Goal: Information Seeking & Learning: Check status

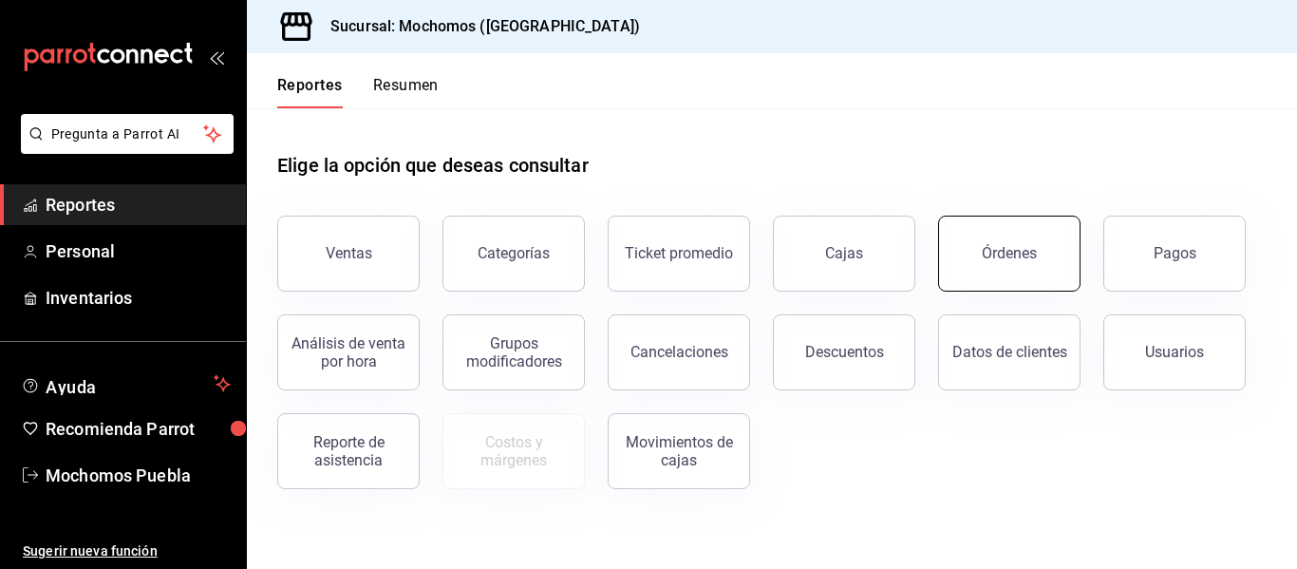
click at [991, 247] on div "Órdenes" at bounding box center [1009, 253] width 55 height 18
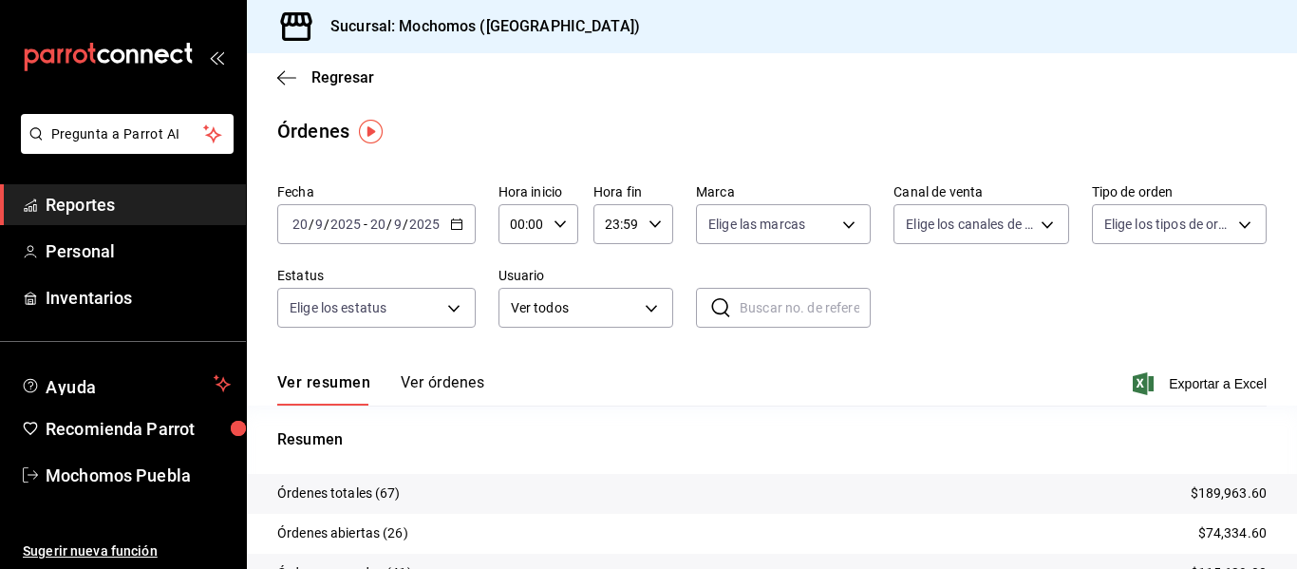
click at [456, 220] on \(Stroke\) "button" at bounding box center [456, 224] width 11 height 10
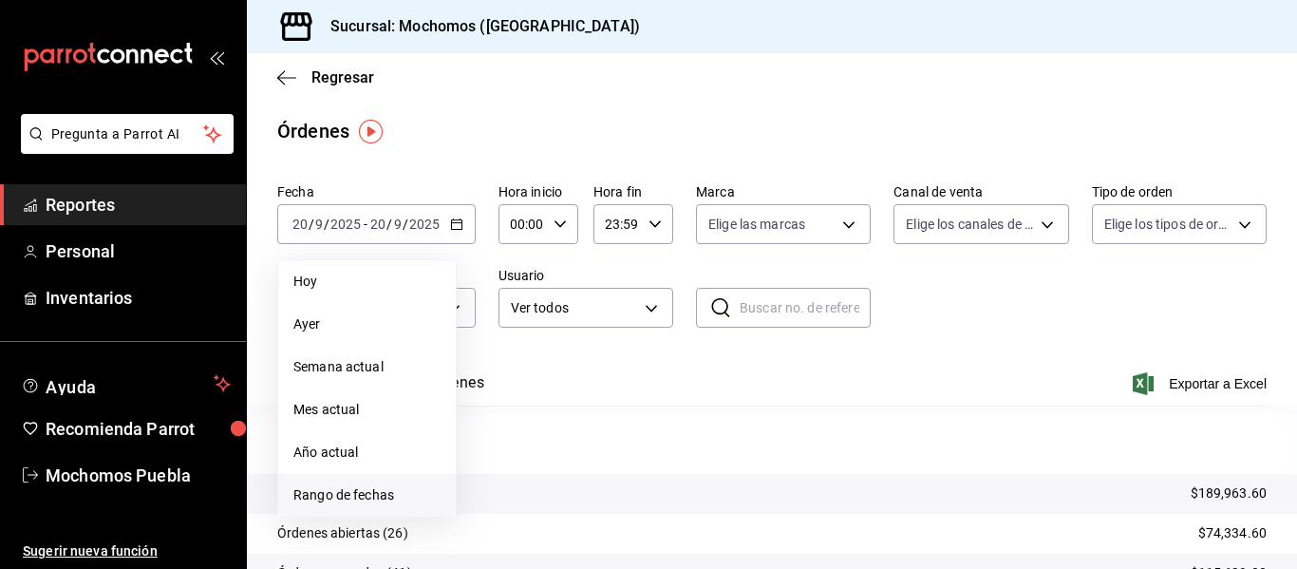
click at [356, 491] on span "Rango de fechas" at bounding box center [366, 495] width 147 height 20
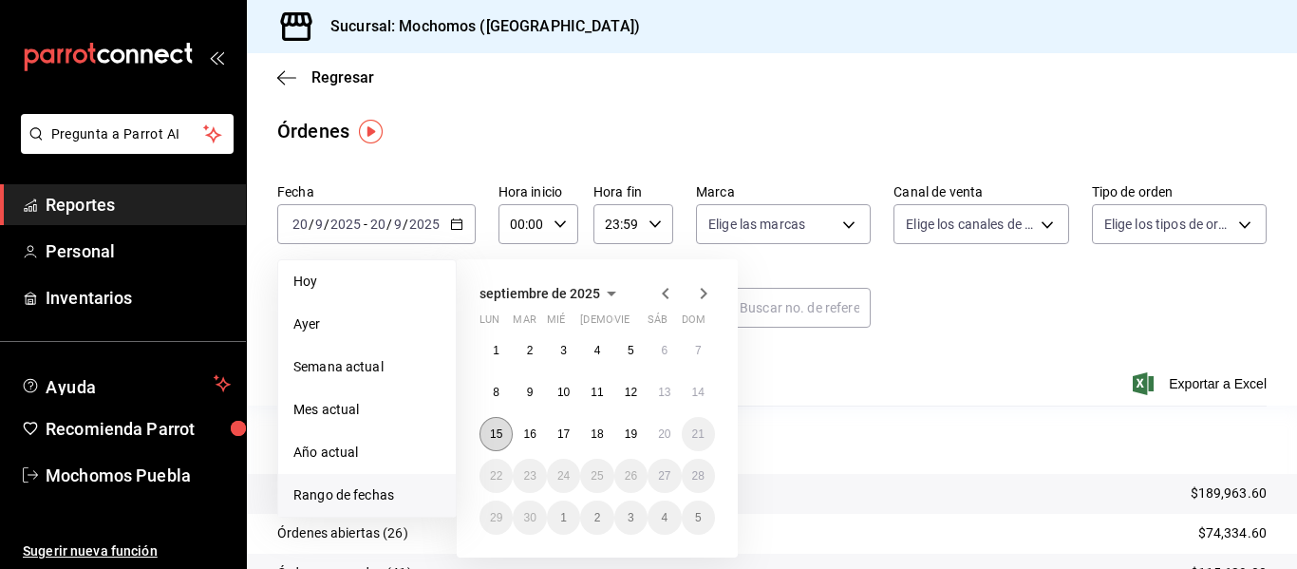
click at [496, 429] on abbr "15" at bounding box center [496, 433] width 12 height 13
click at [524, 430] on abbr "16" at bounding box center [529, 433] width 12 height 13
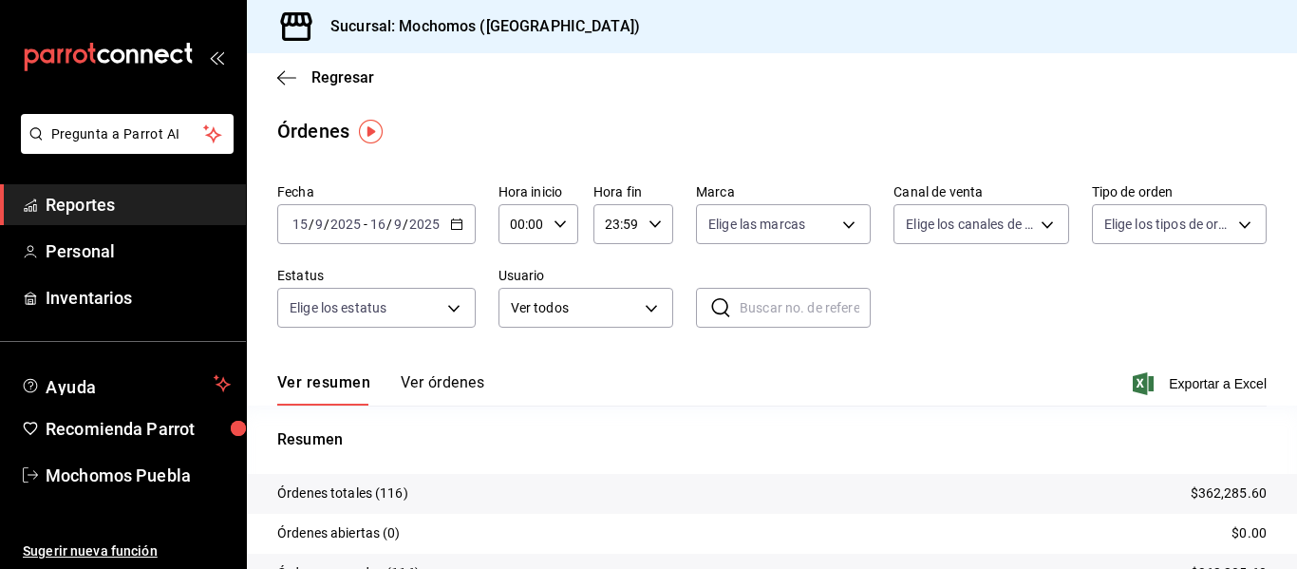
click at [560, 225] on icon "button" at bounding box center [559, 223] width 13 height 13
click at [518, 261] on button "11" at bounding box center [516, 271] width 31 height 38
type input "11:00"
click at [650, 220] on div at bounding box center [648, 284] width 1297 height 569
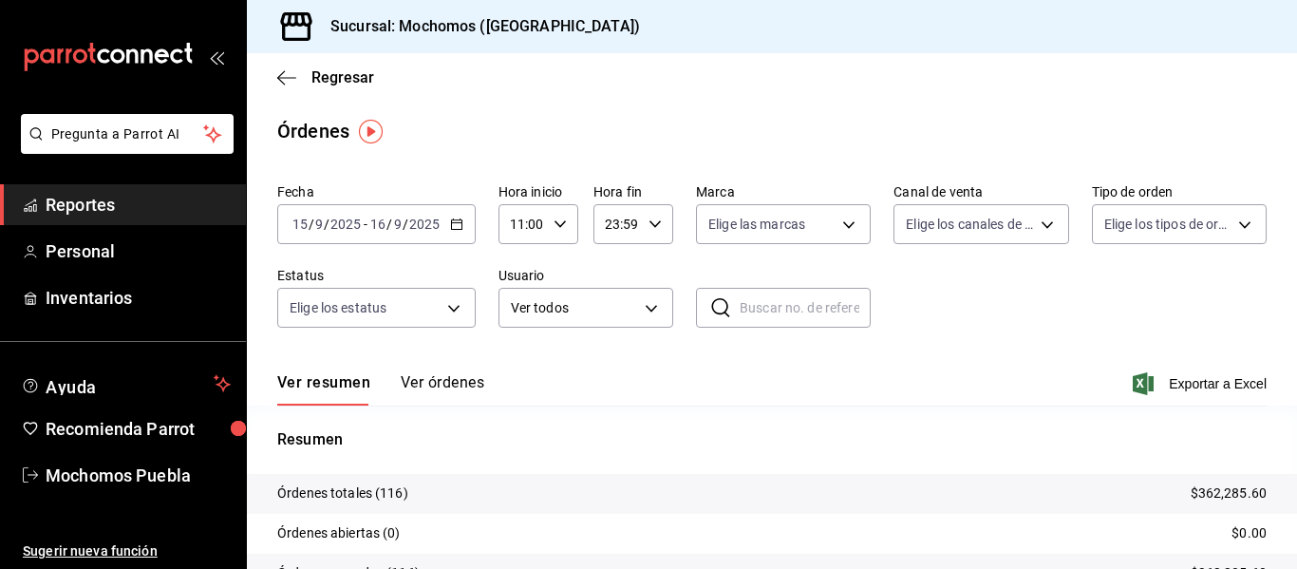
click at [650, 220] on icon "button" at bounding box center [654, 223] width 13 height 13
click at [607, 286] on span "05" at bounding box center [610, 285] width 9 height 15
click at [653, 273] on span "00" at bounding box center [649, 272] width 9 height 15
type input "05:00"
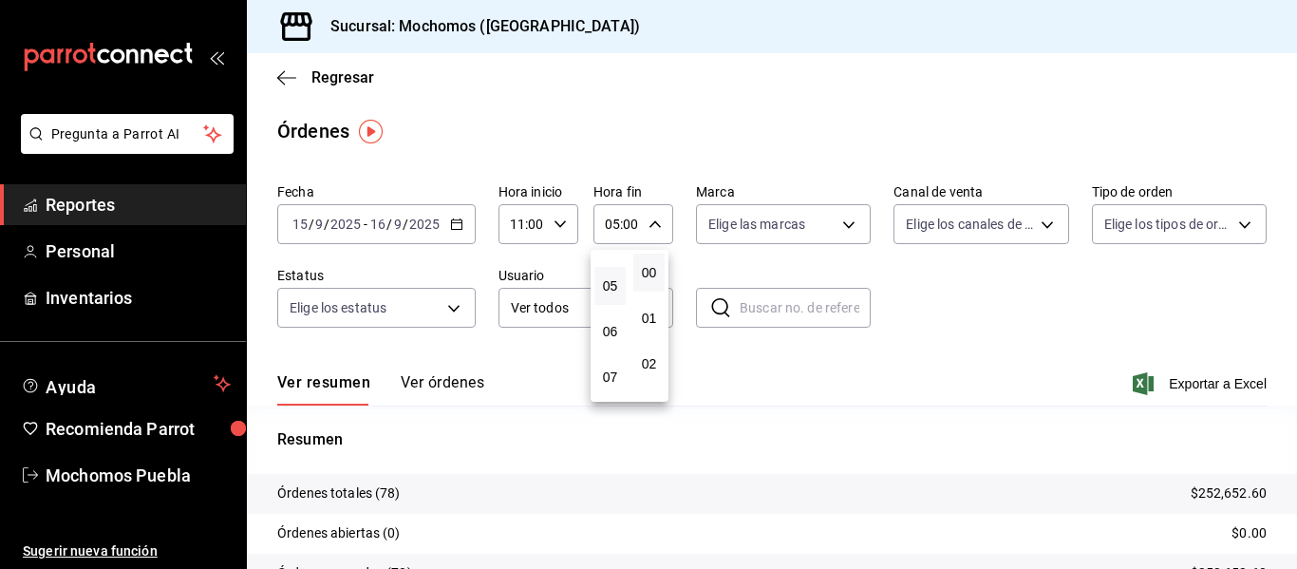
click at [861, 281] on div at bounding box center [648, 284] width 1297 height 569
click at [445, 388] on button "Ver órdenes" at bounding box center [443, 389] width 84 height 32
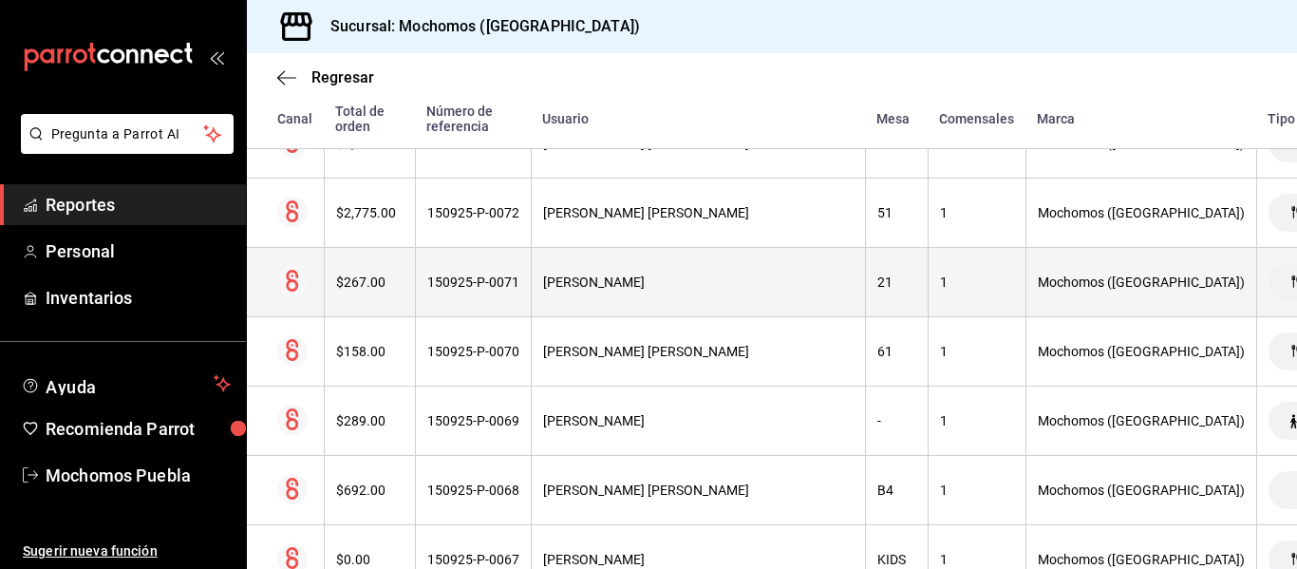
scroll to position [736, 0]
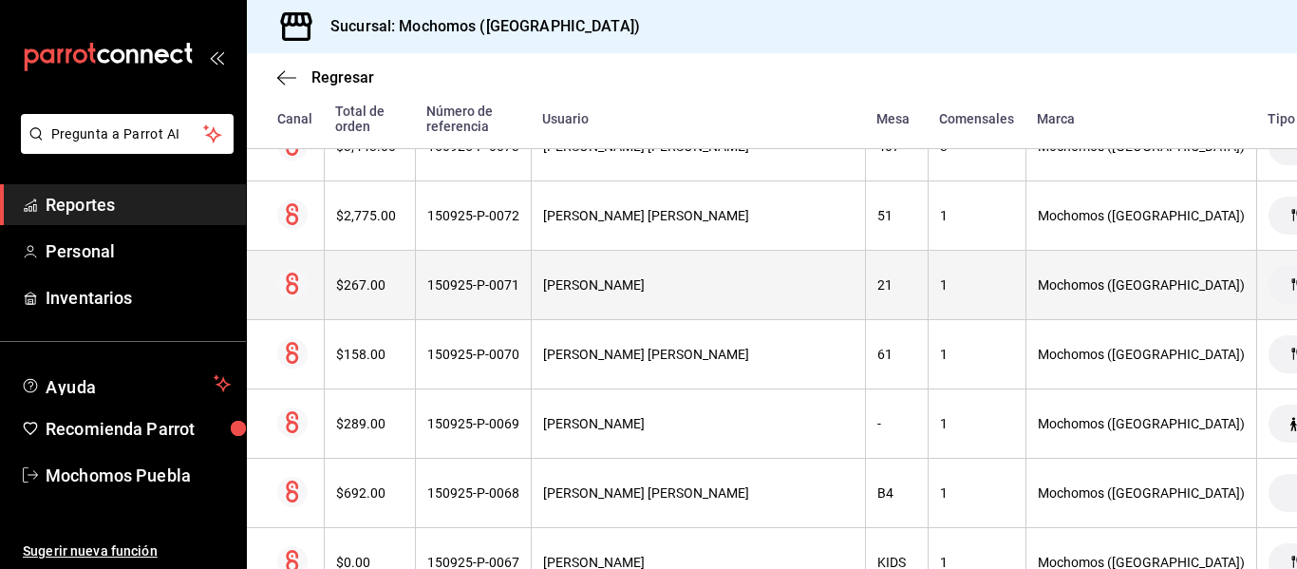
click at [370, 290] on div "$267.00" at bounding box center [369, 284] width 67 height 15
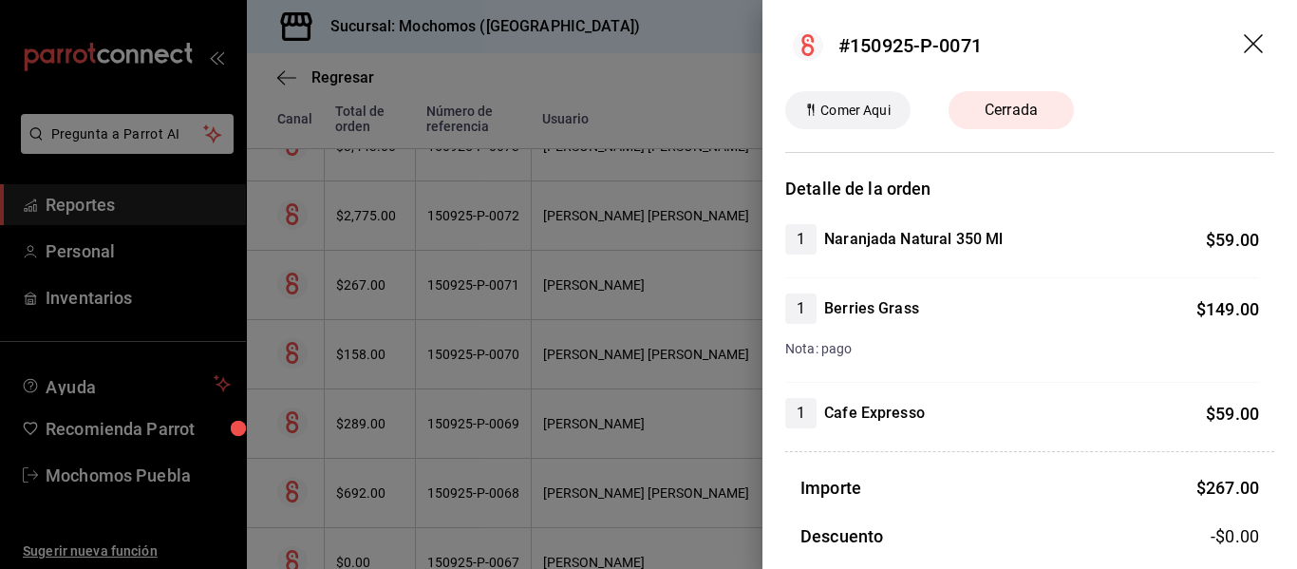
scroll to position [271, 0]
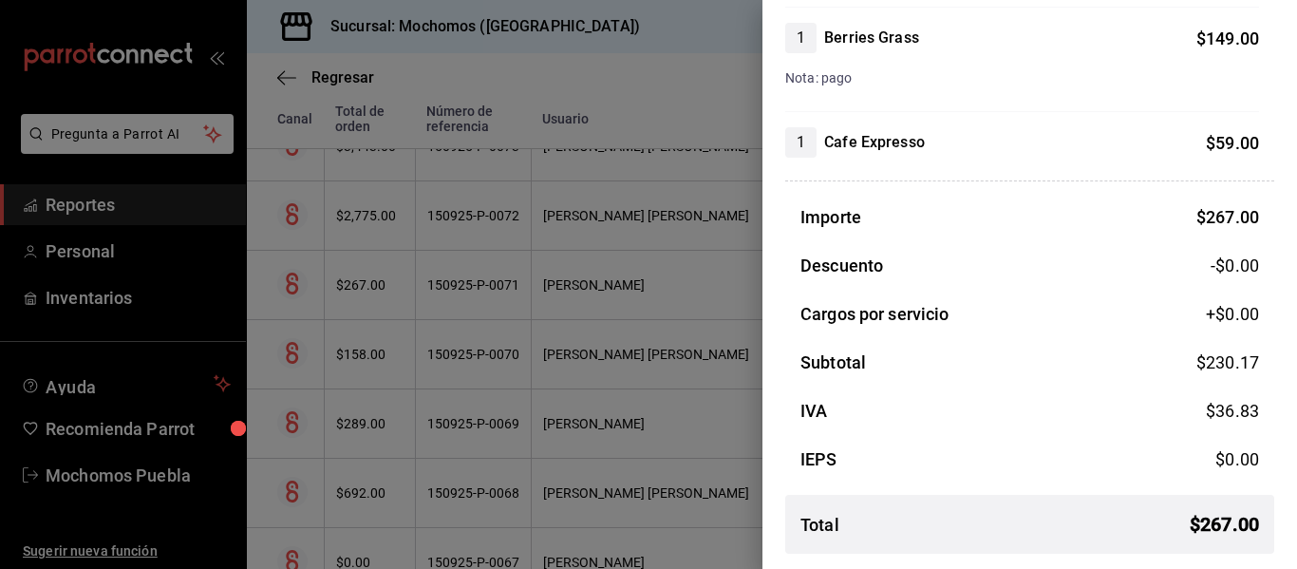
click at [543, 253] on div at bounding box center [648, 284] width 1297 height 569
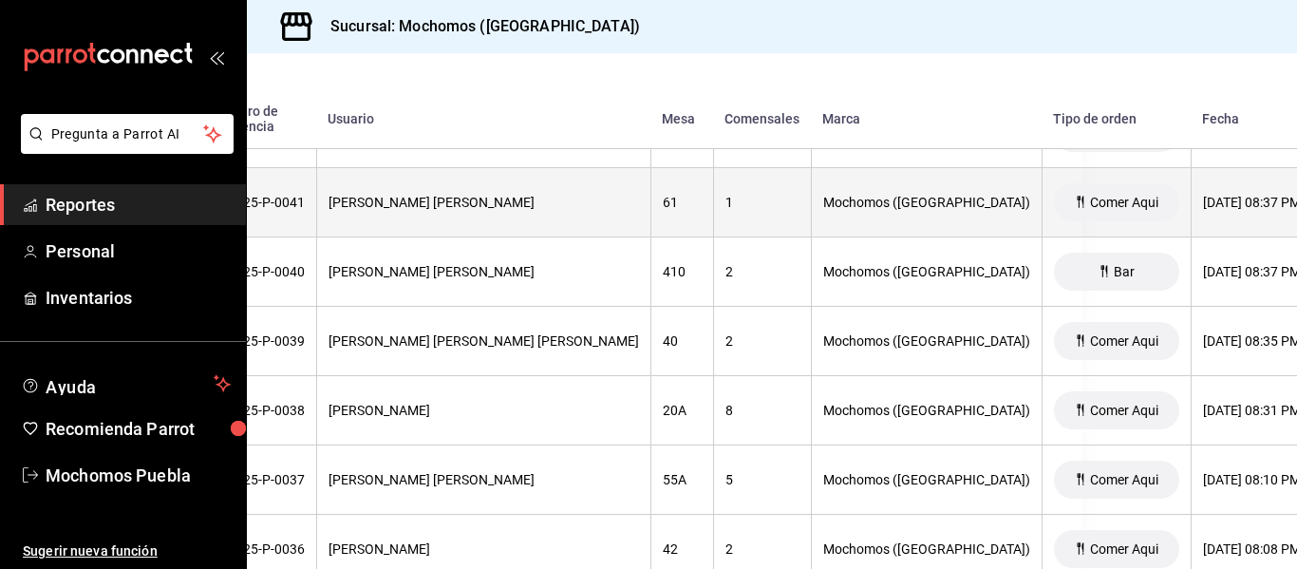
scroll to position [2897, 0]
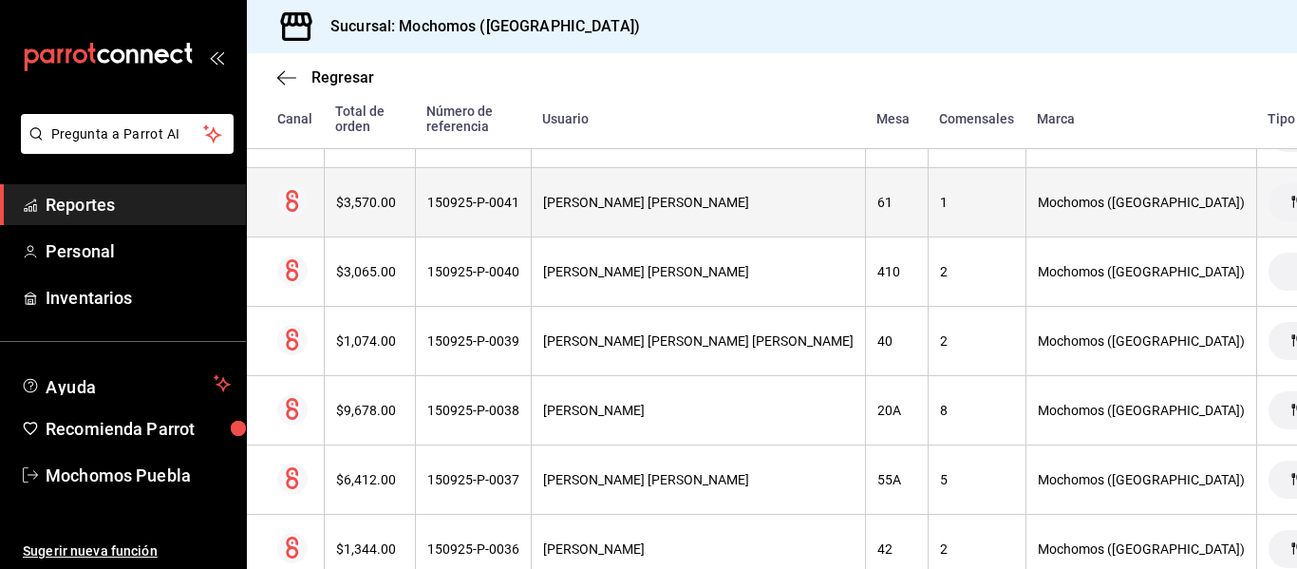
click at [377, 196] on div "$3,570.00" at bounding box center [369, 202] width 67 height 15
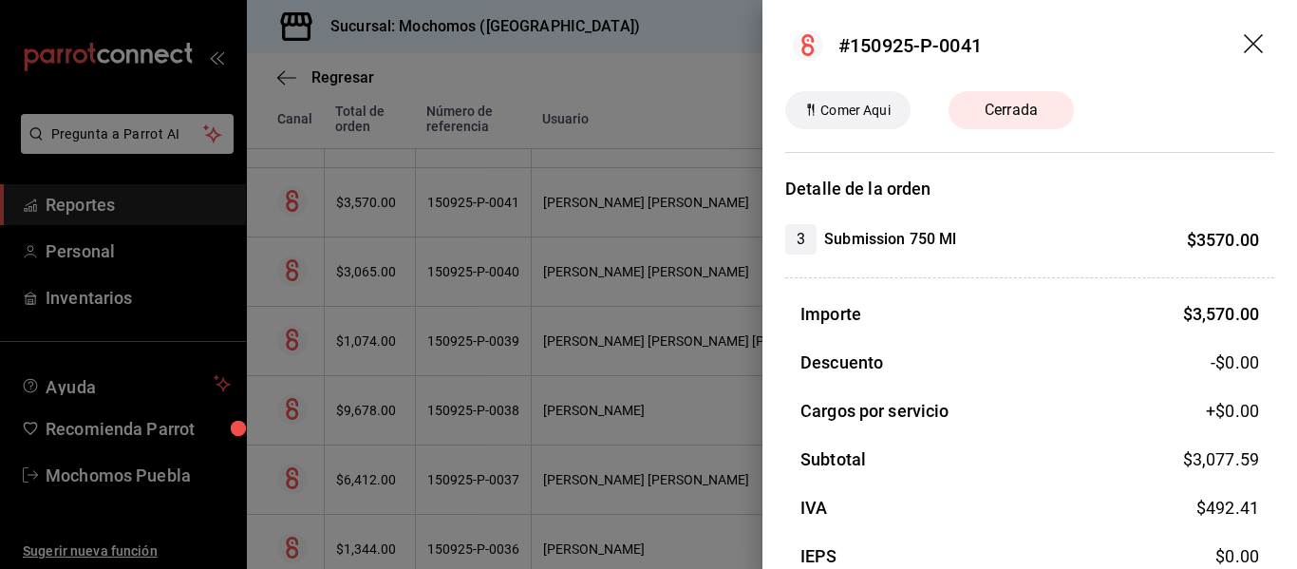
scroll to position [97, 0]
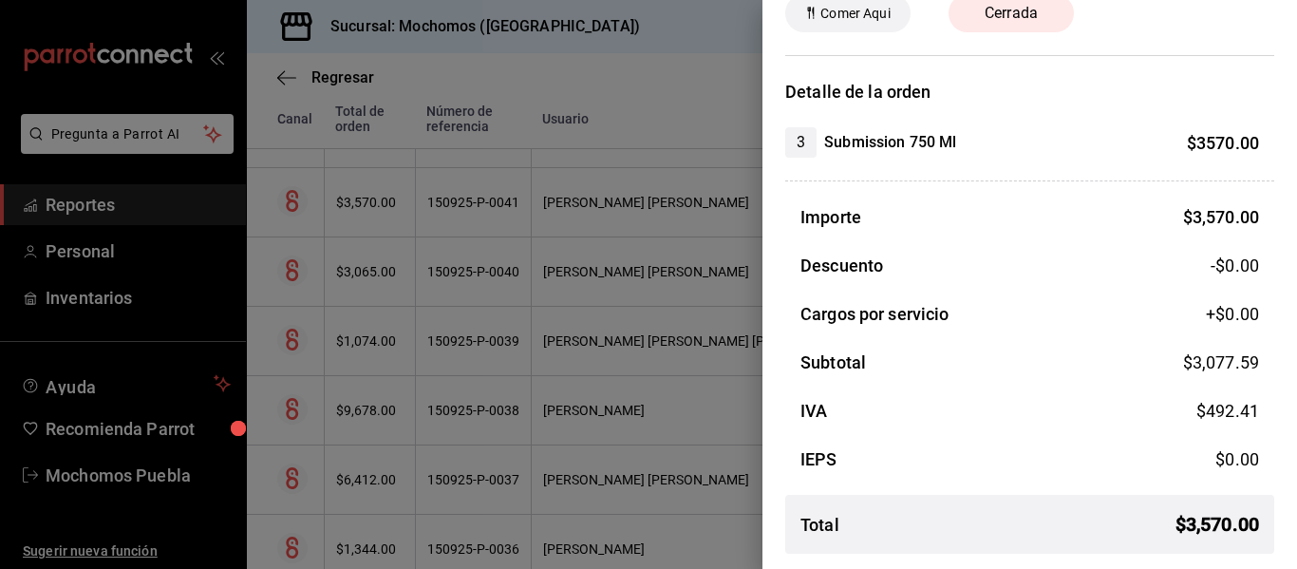
click at [495, 303] on div at bounding box center [648, 284] width 1297 height 569
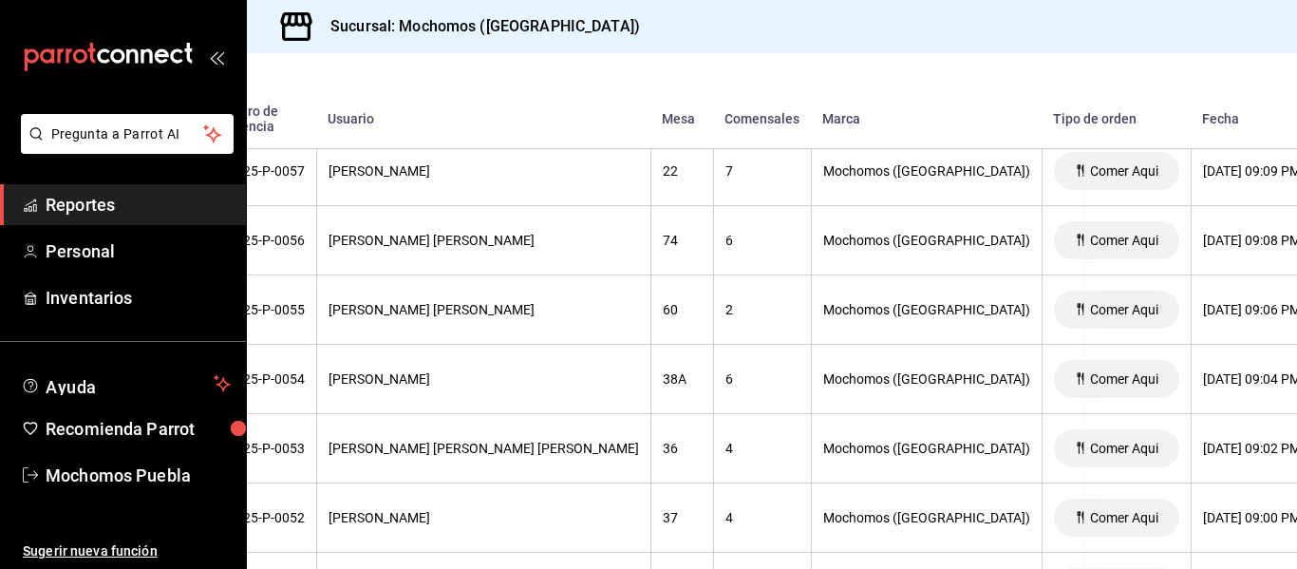
scroll to position [1820, 0]
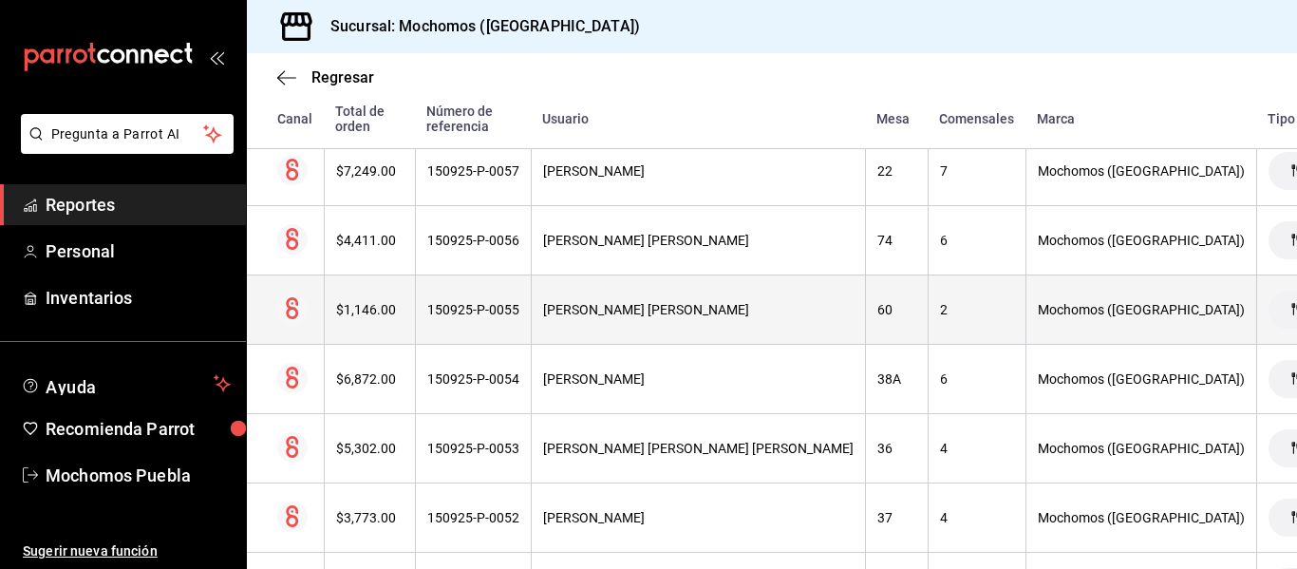
click at [345, 326] on th "$1,146.00" at bounding box center [369, 309] width 91 height 69
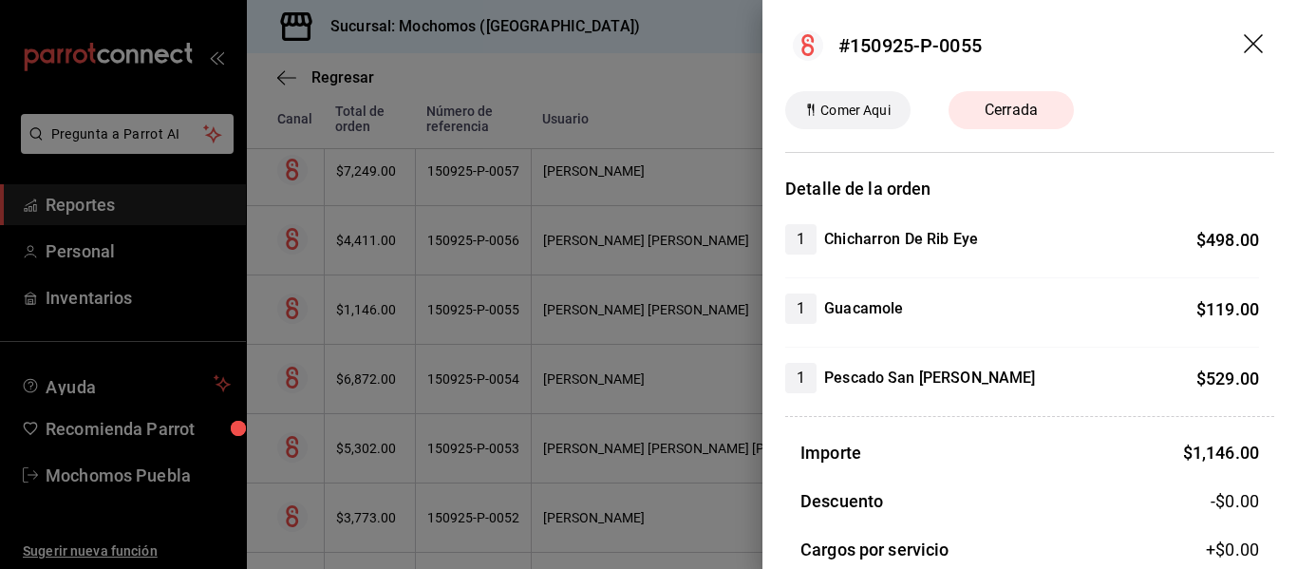
scroll to position [235, 0]
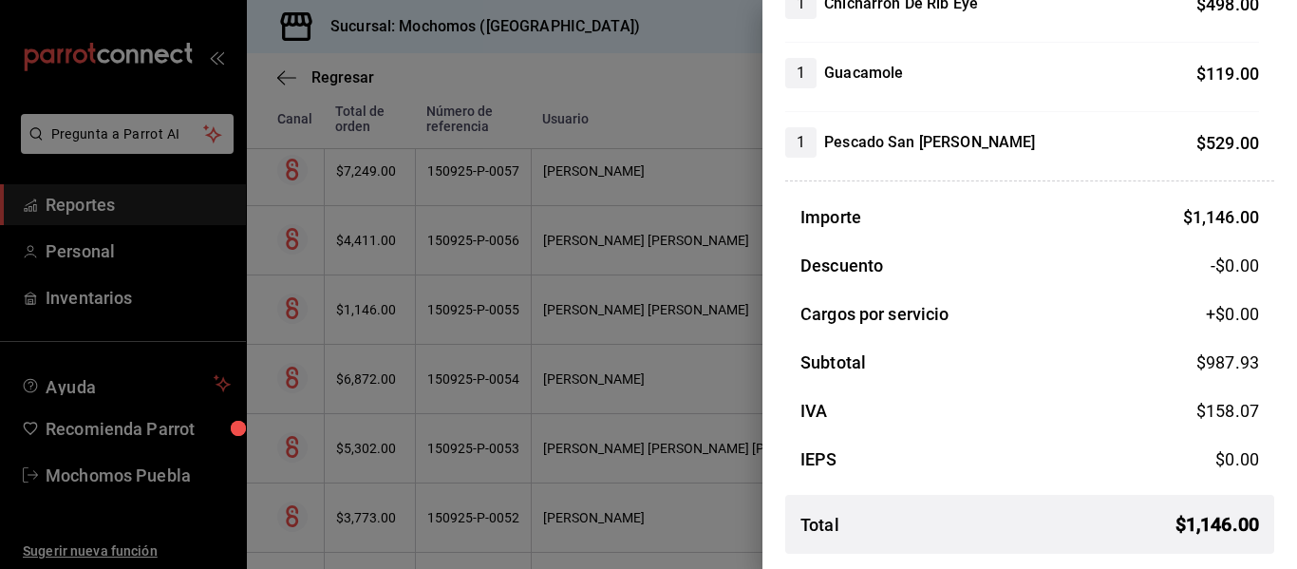
click at [677, 321] on div at bounding box center [648, 284] width 1297 height 569
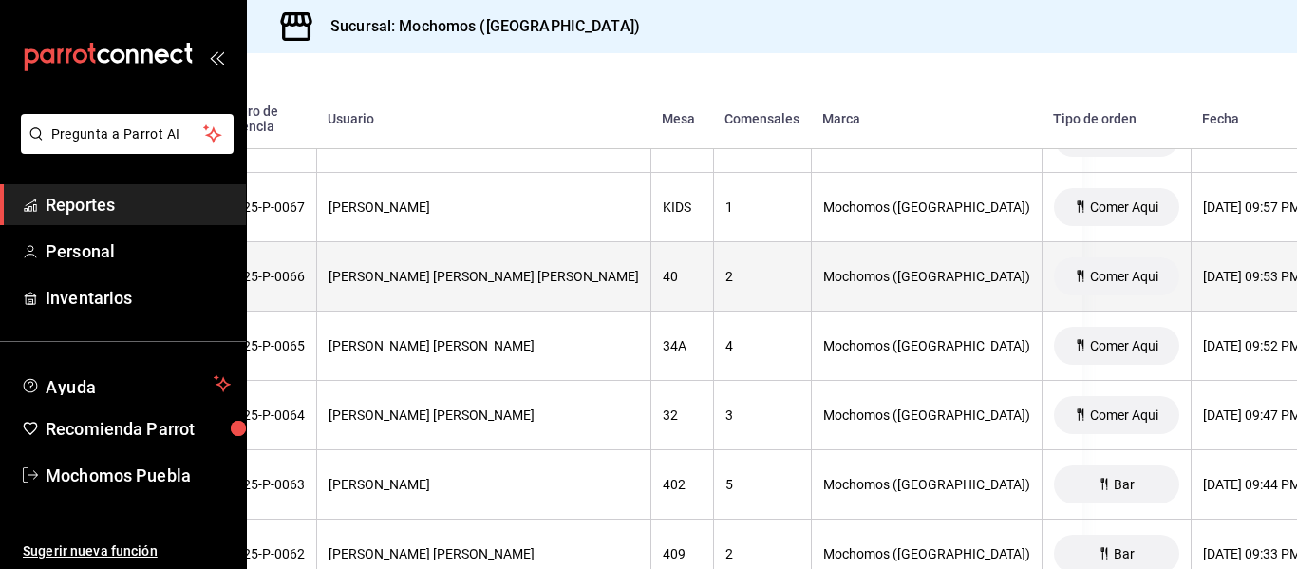
scroll to position [1091, 0]
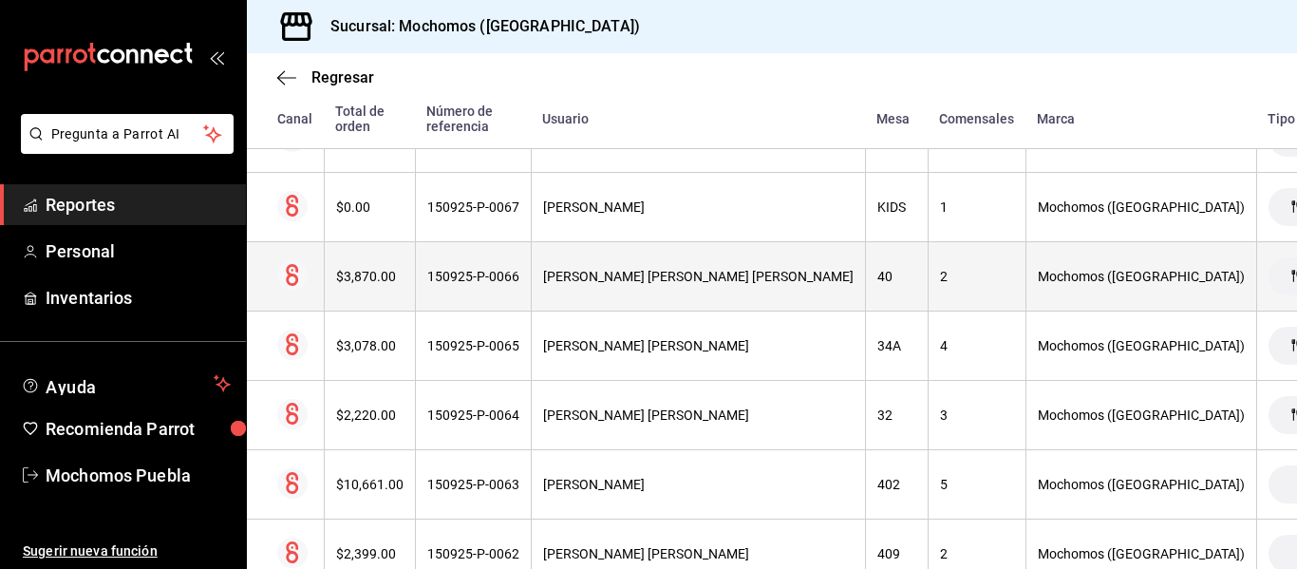
click at [365, 281] on div "$3,870.00" at bounding box center [369, 276] width 67 height 15
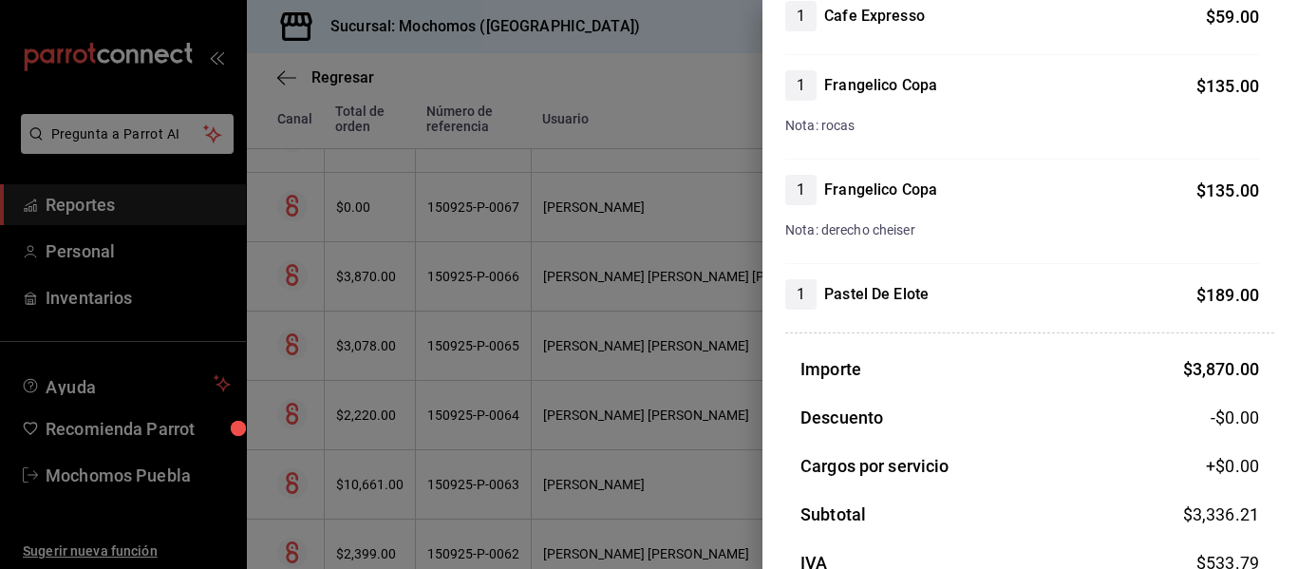
scroll to position [895, 0]
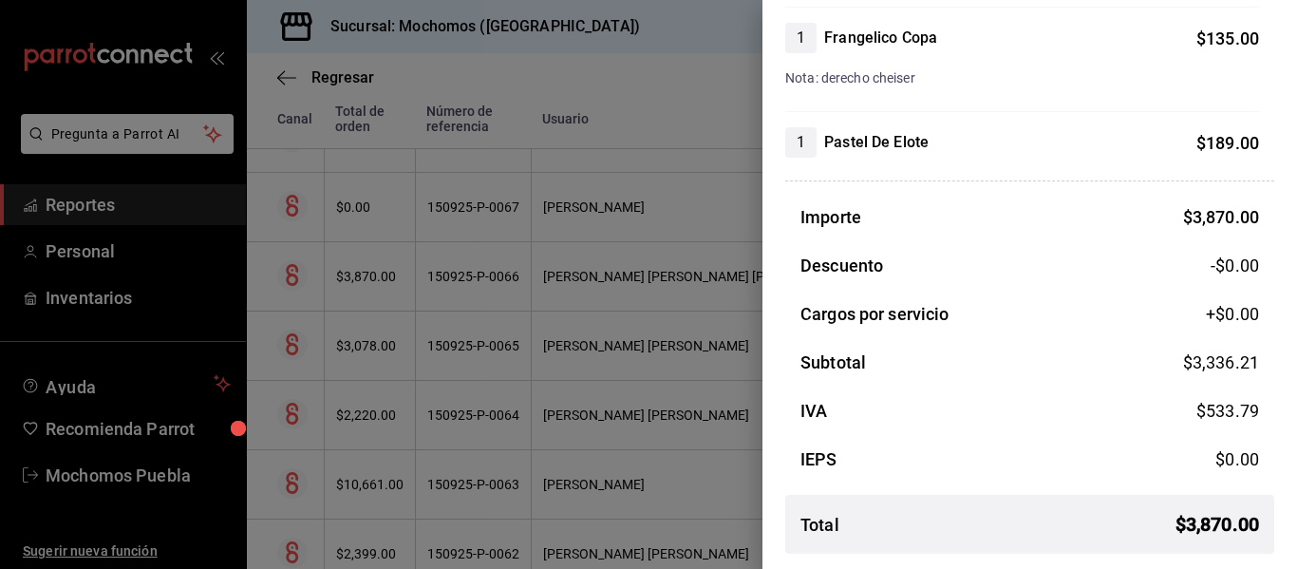
click at [519, 354] on div at bounding box center [648, 284] width 1297 height 569
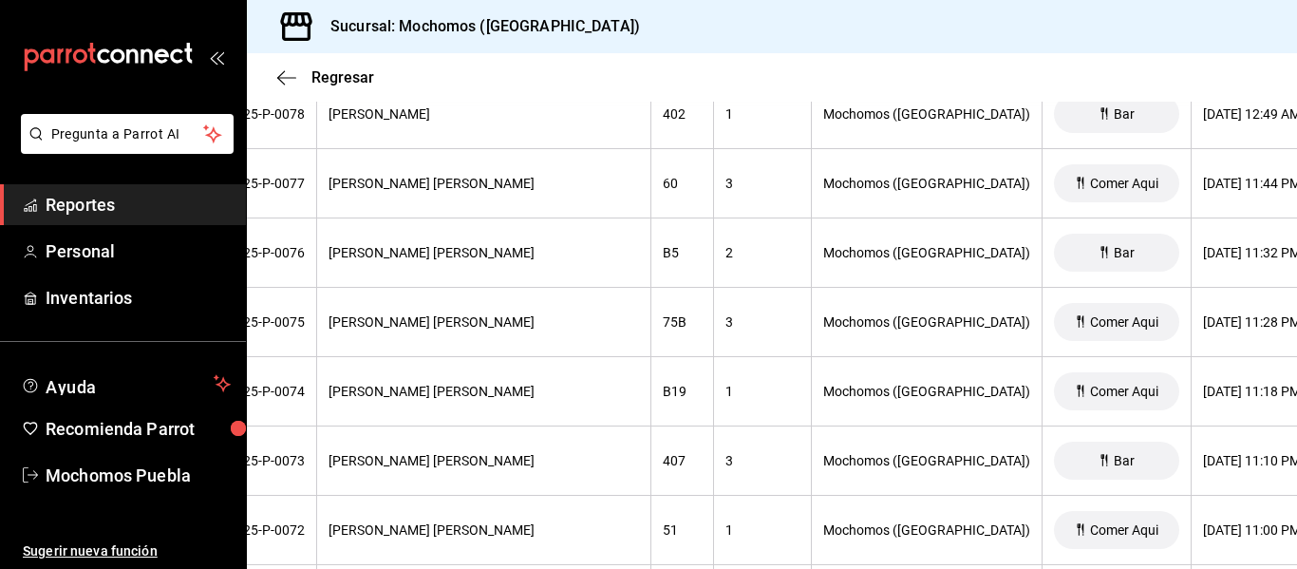
scroll to position [0, 0]
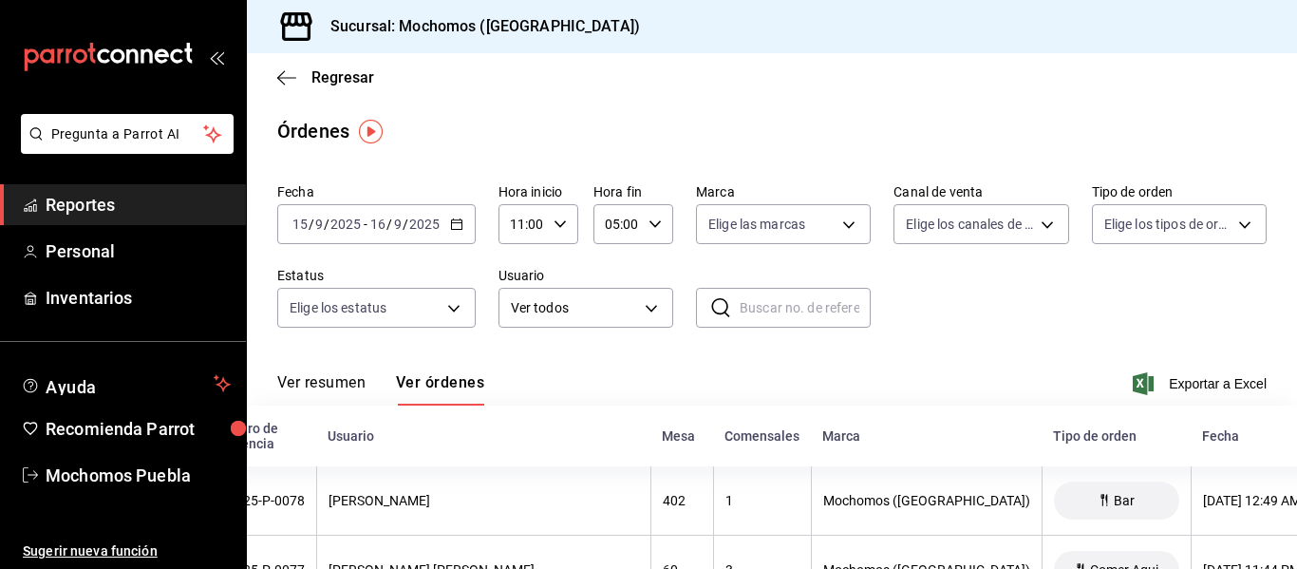
click at [455, 227] on icon "button" at bounding box center [456, 223] width 13 height 13
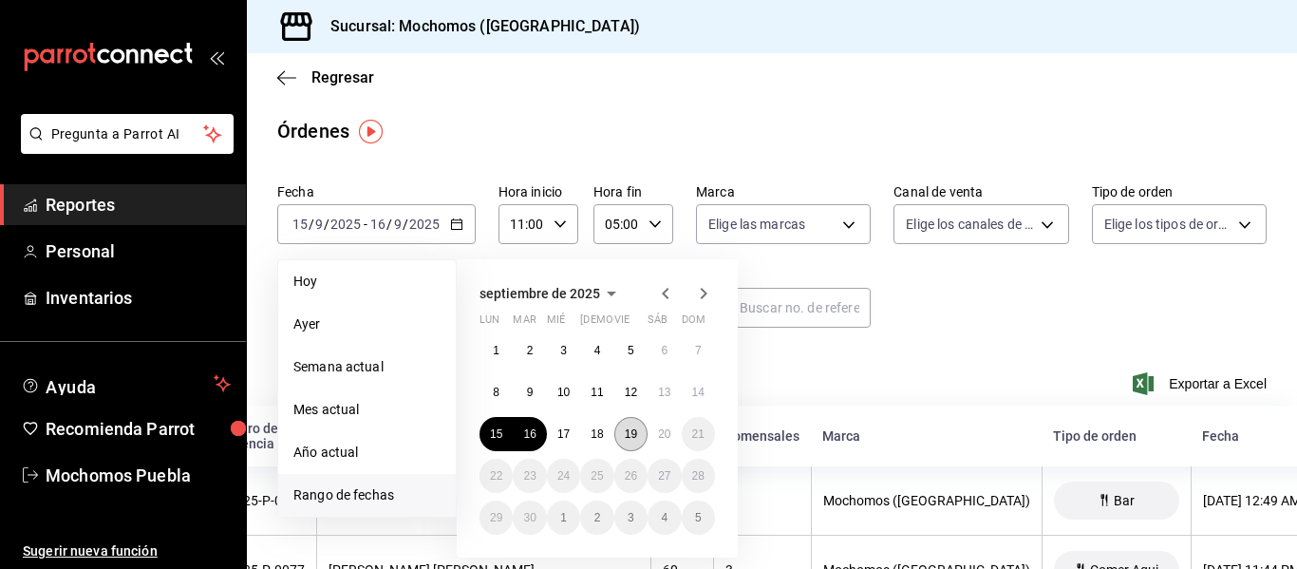
click at [618, 439] on button "19" at bounding box center [630, 434] width 33 height 34
click at [675, 441] on button "20" at bounding box center [663, 434] width 33 height 34
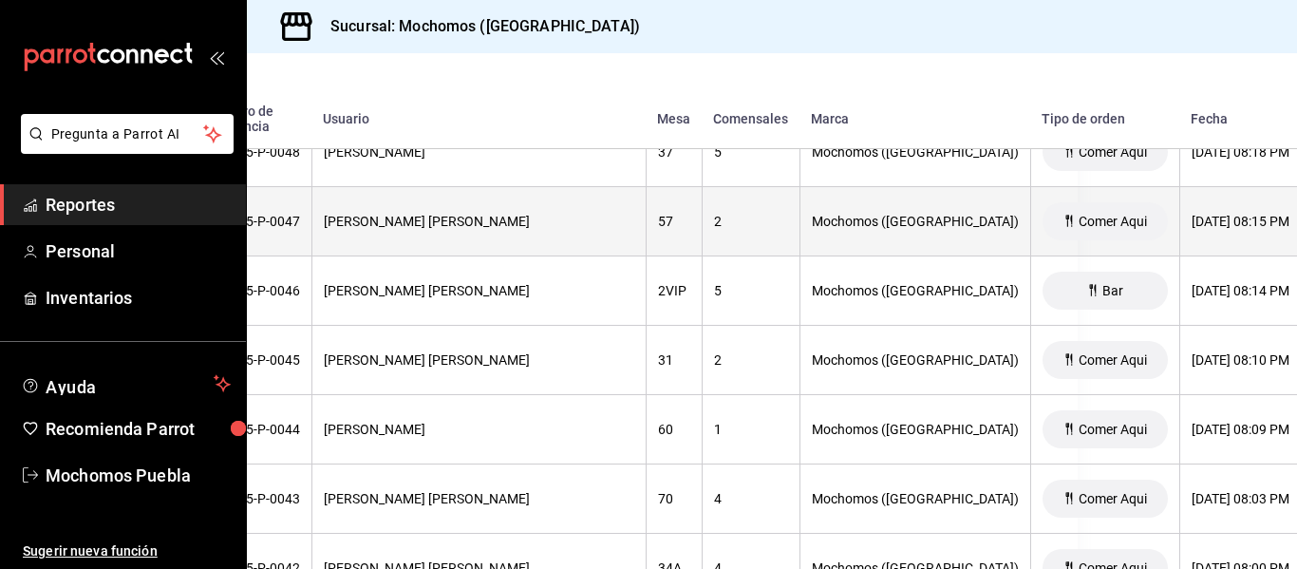
scroll to position [3363, 0]
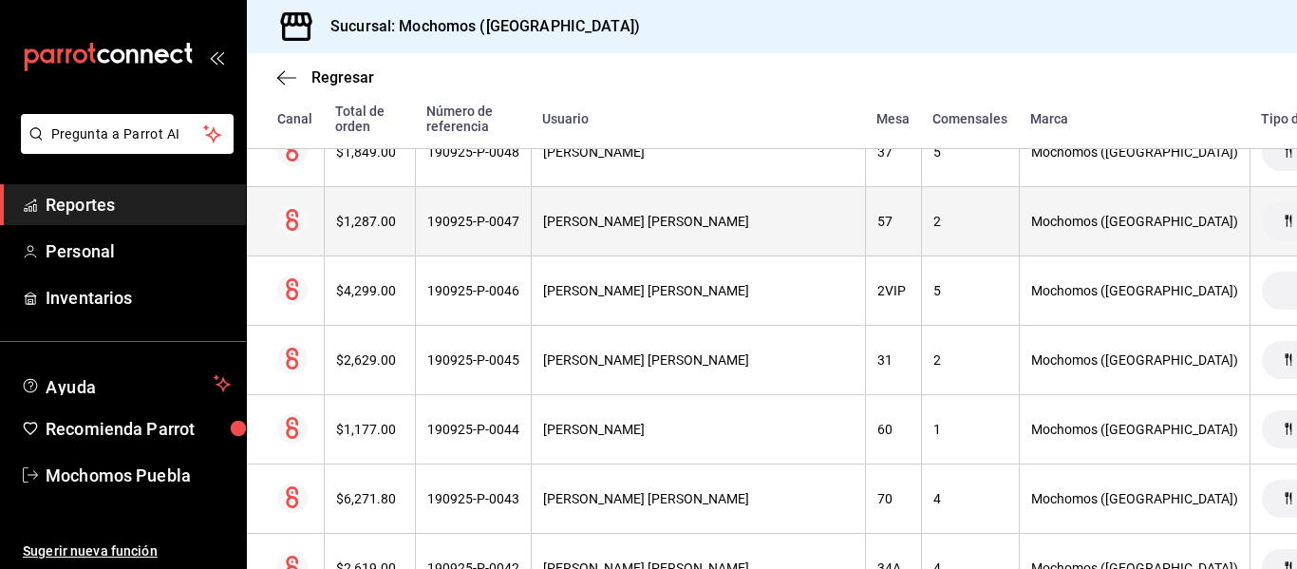
click at [334, 205] on th "$1,287.00" at bounding box center [369, 221] width 91 height 69
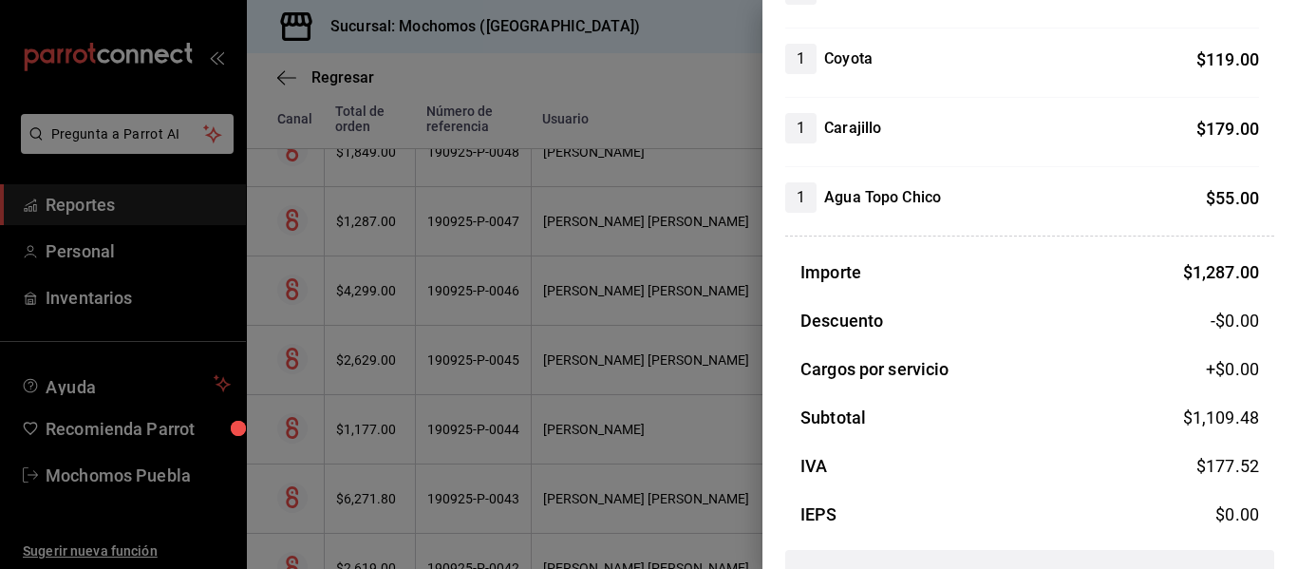
scroll to position [617, 0]
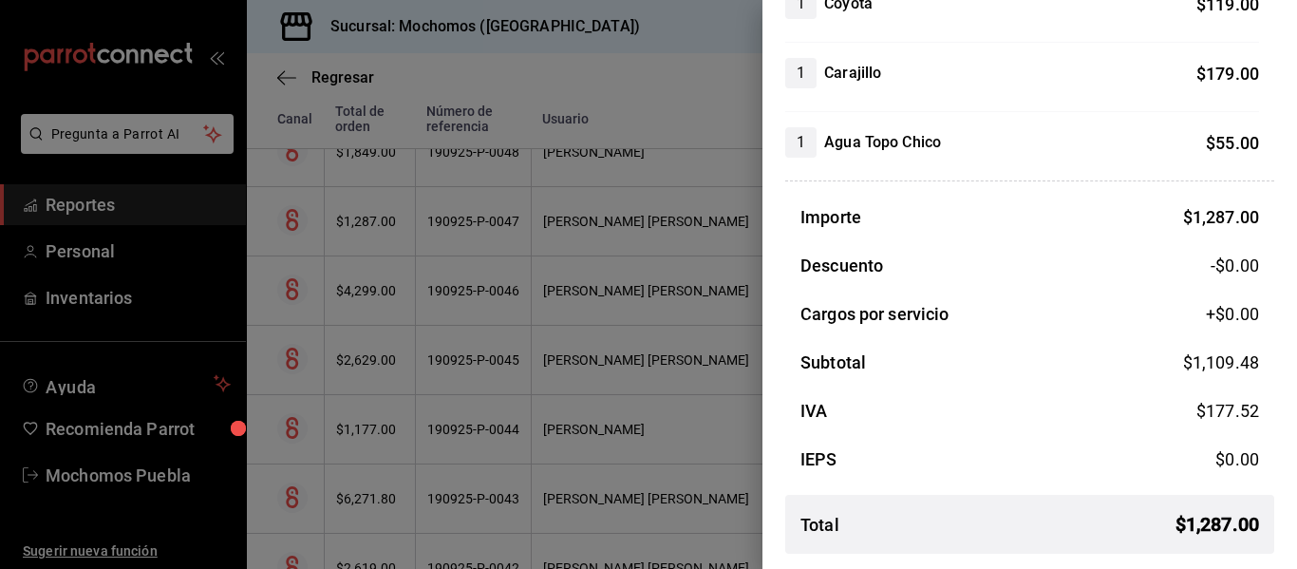
click at [688, 389] on div at bounding box center [648, 284] width 1297 height 569
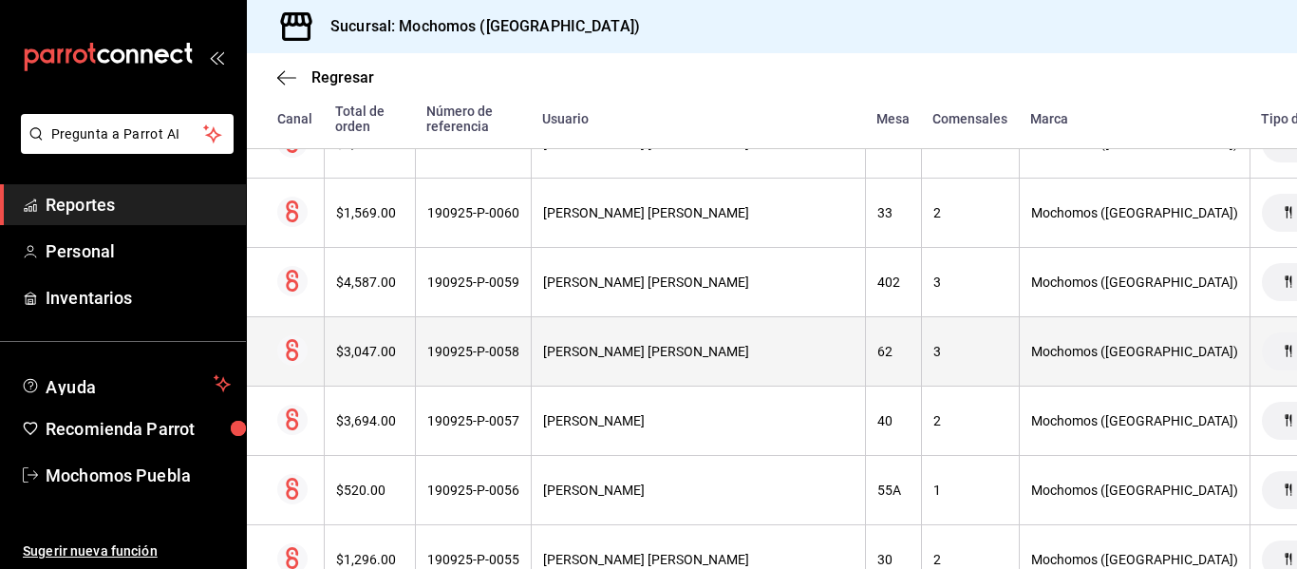
scroll to position [2447, 0]
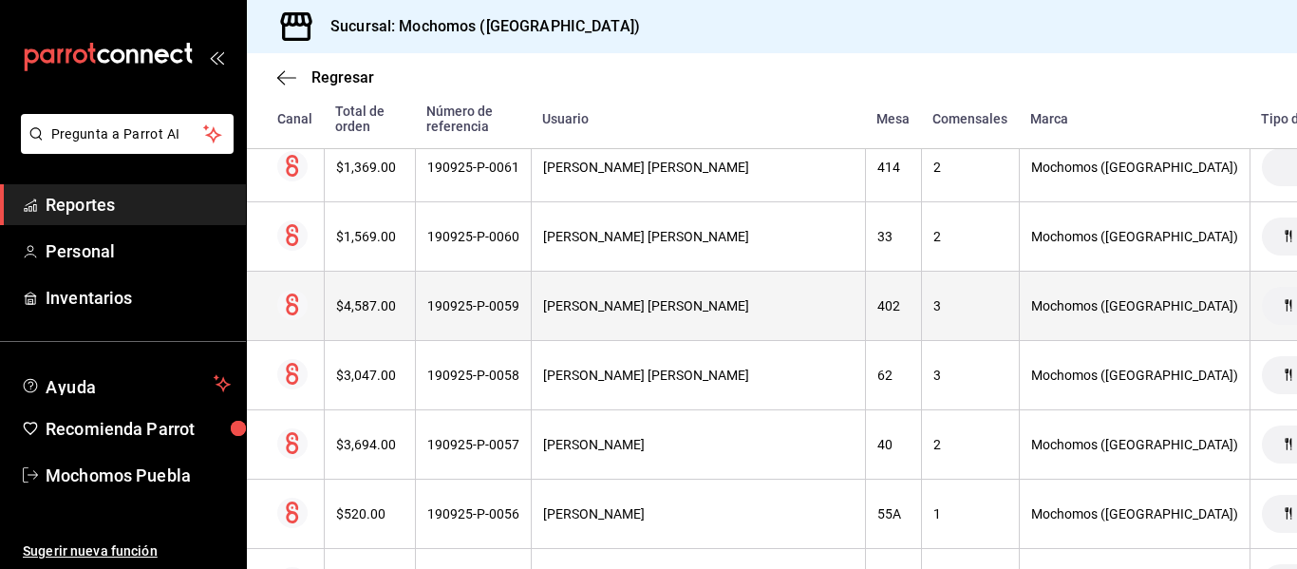
click at [385, 307] on div "$4,587.00" at bounding box center [369, 305] width 67 height 15
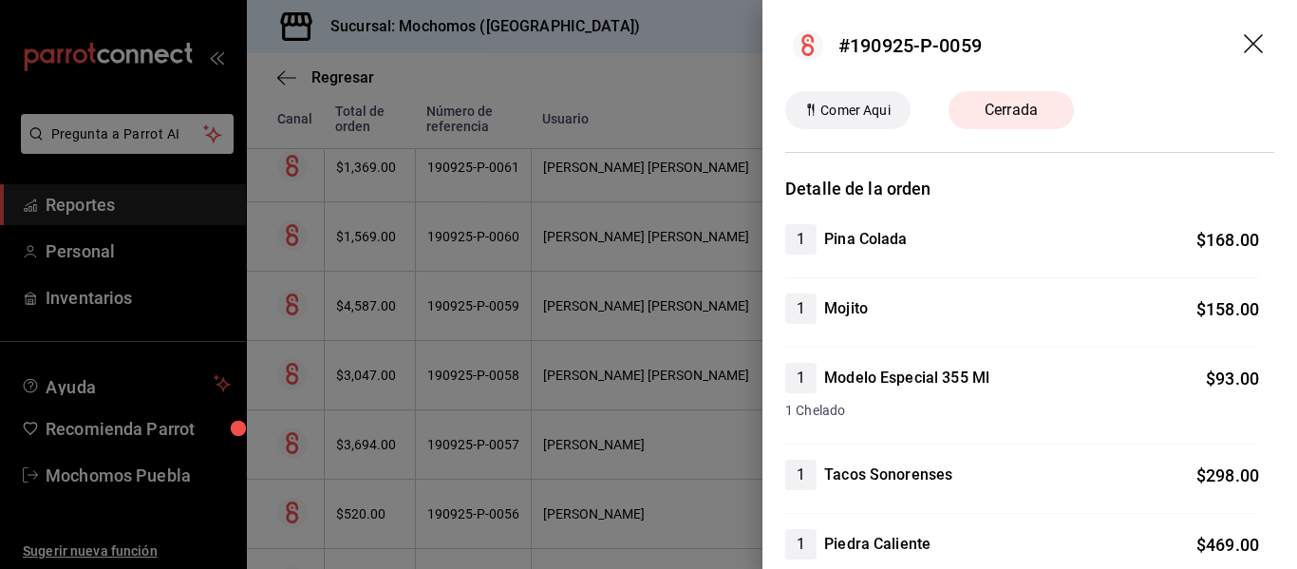
click at [730, 377] on div at bounding box center [648, 284] width 1297 height 569
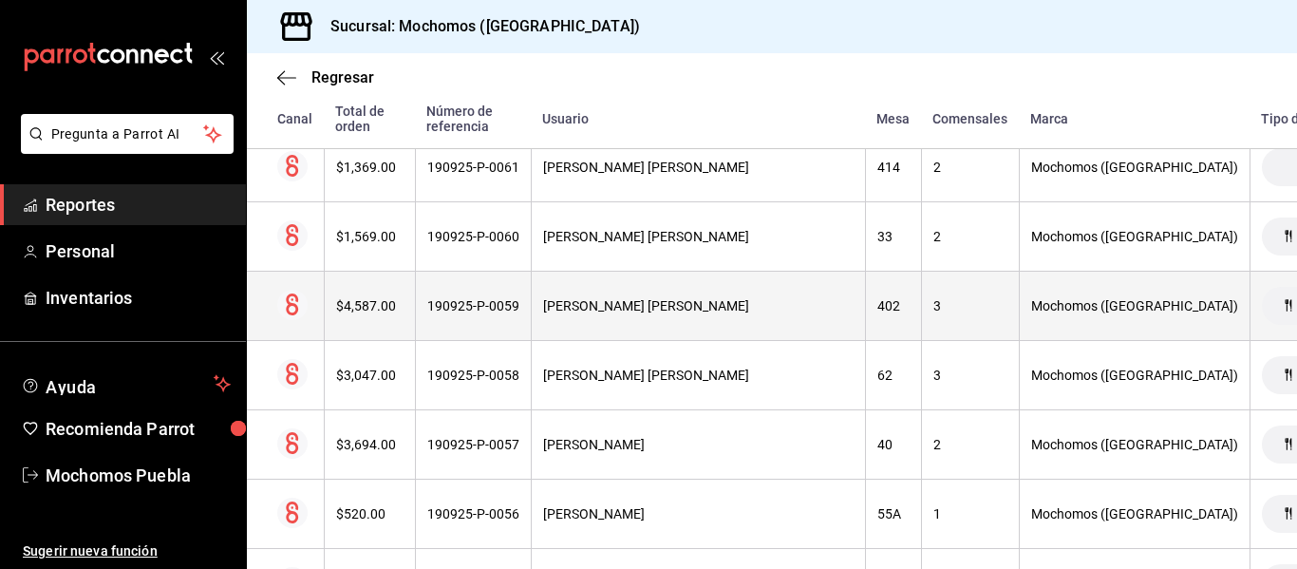
click at [375, 319] on th "$4,587.00" at bounding box center [369, 305] width 91 height 69
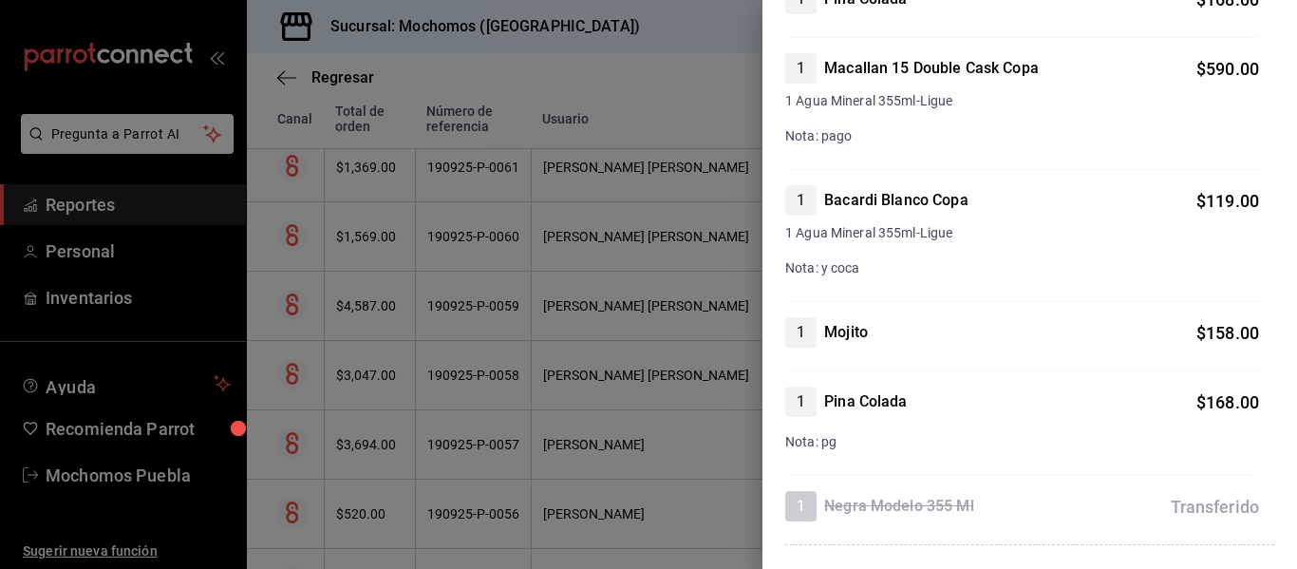
scroll to position [1677, 0]
